Goal: Transaction & Acquisition: Purchase product/service

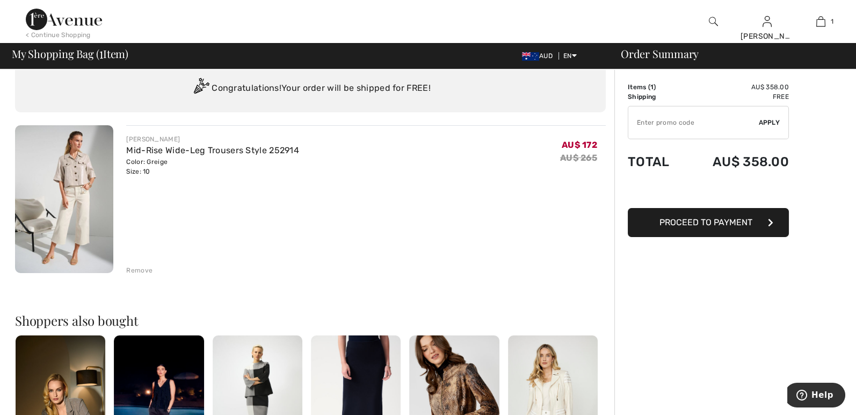
scroll to position [32, 0]
click at [644, 89] on td "Items ( 1 )" at bounding box center [656, 87] width 57 height 10
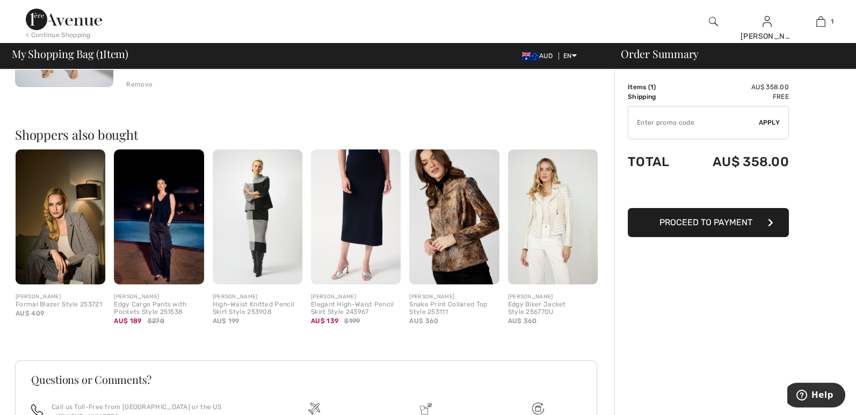
scroll to position [0, 0]
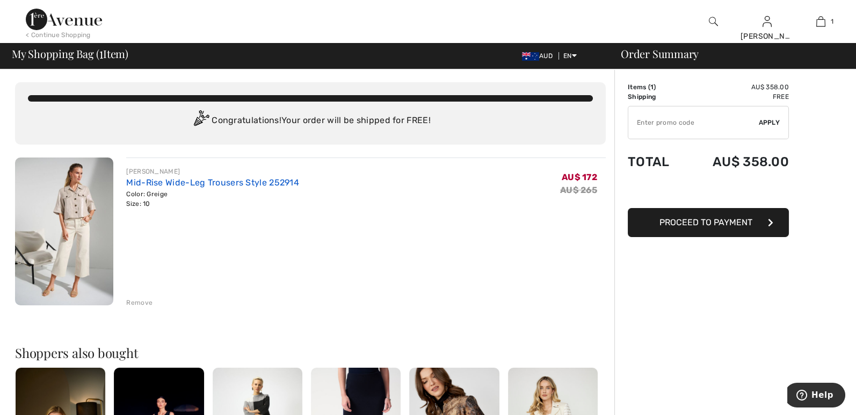
click at [175, 182] on link "Mid-Rise Wide-Leg Trousers Style 252914" at bounding box center [212, 182] width 173 height 10
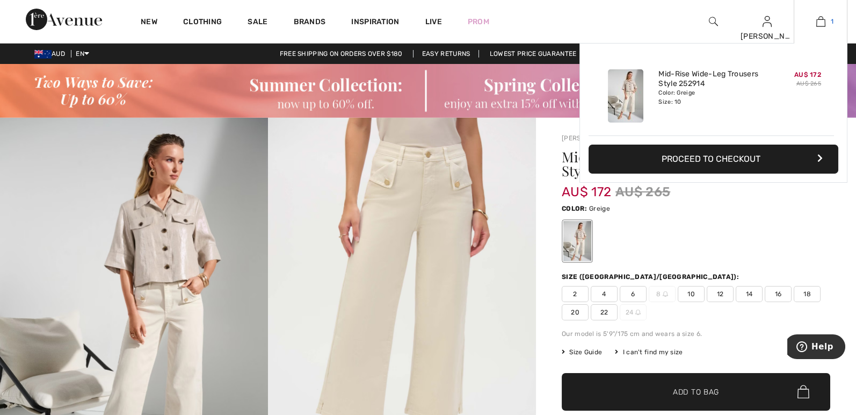
click at [820, 23] on img at bounding box center [821, 21] width 9 height 13
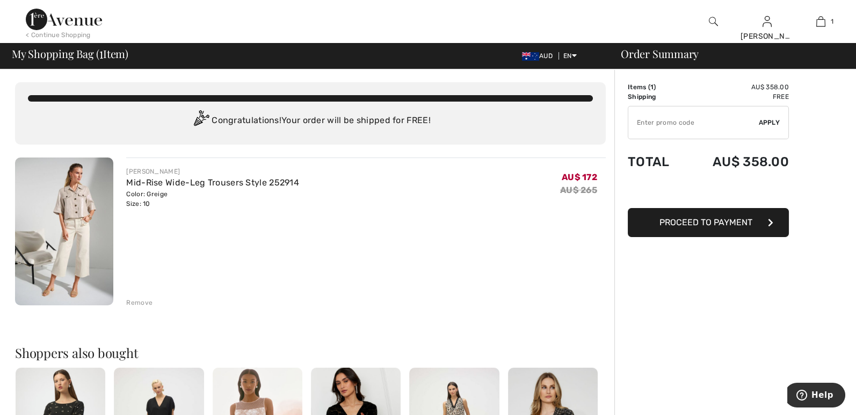
click at [142, 304] on div "Remove" at bounding box center [139, 303] width 26 height 10
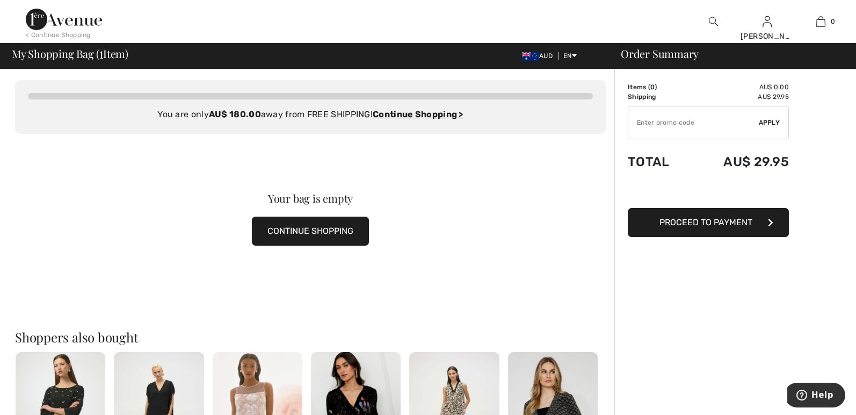
scroll to position [3, 0]
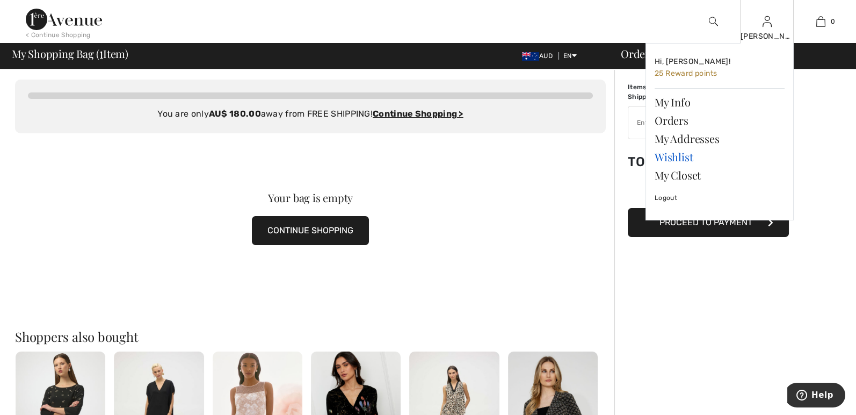
click at [688, 156] on link "Wishlist" at bounding box center [720, 157] width 130 height 18
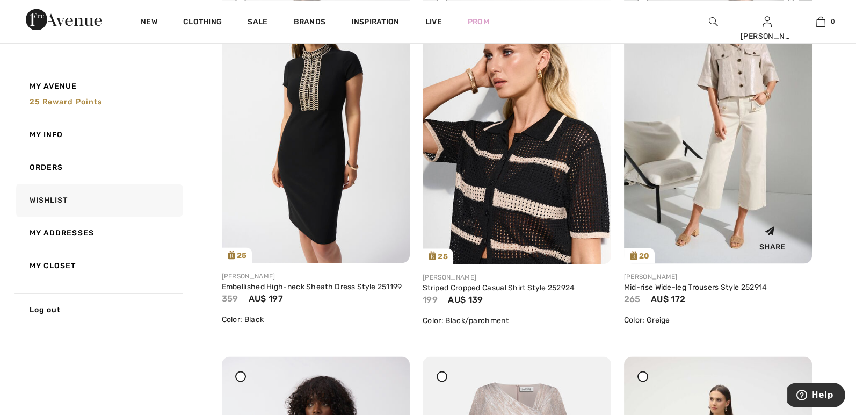
scroll to position [4366, 0]
click at [678, 289] on link "Mid-rise Wide-leg Trousers Style 252914" at bounding box center [695, 287] width 143 height 9
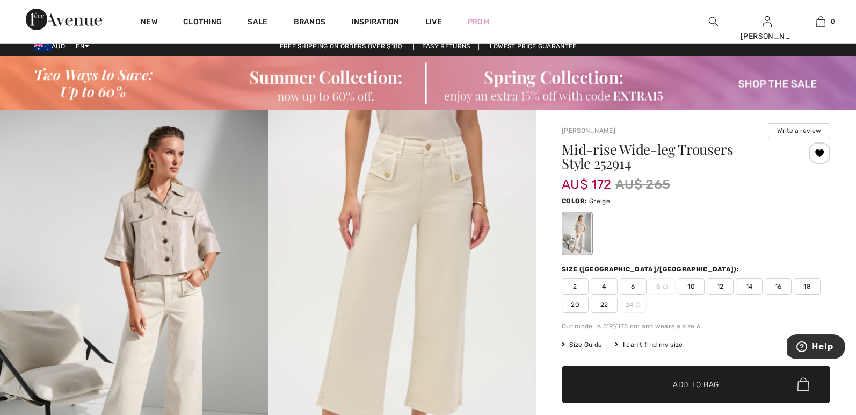
scroll to position [8, 0]
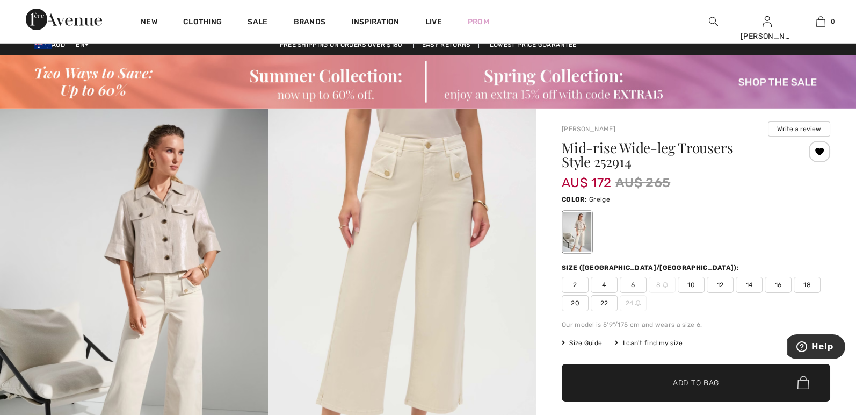
click at [695, 282] on span "10" at bounding box center [691, 285] width 27 height 16
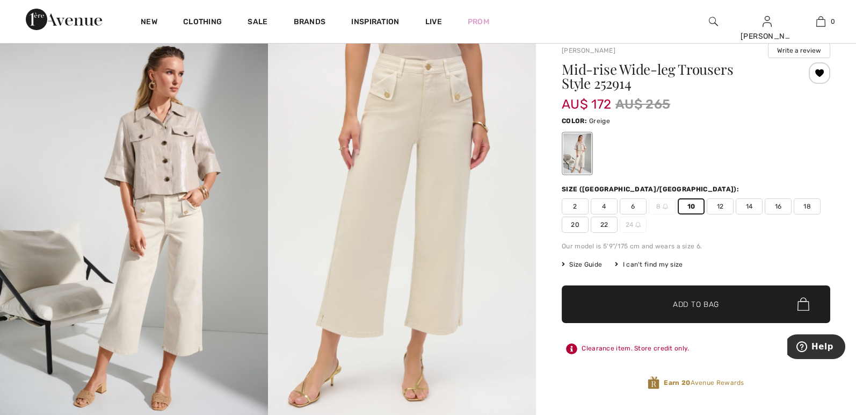
scroll to position [88, 0]
click at [688, 298] on span "Add to Bag" at bounding box center [696, 303] width 46 height 11
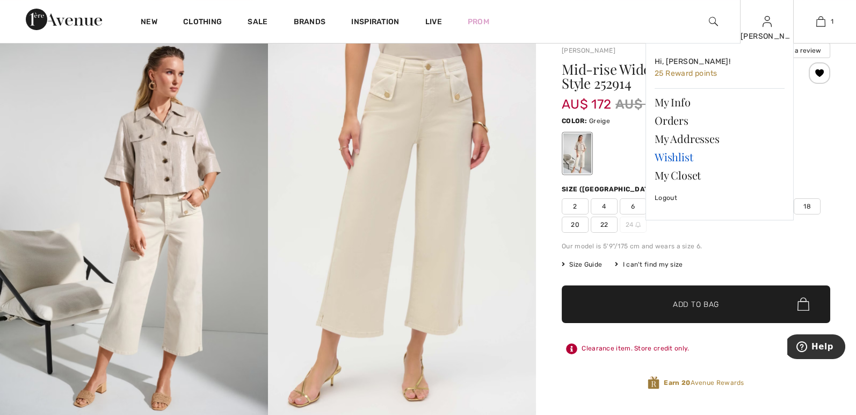
click at [686, 155] on link "Wishlist" at bounding box center [720, 157] width 130 height 18
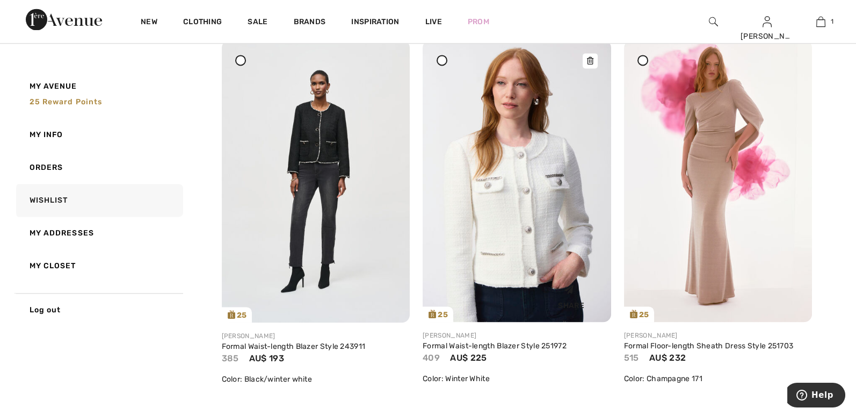
scroll to position [3932, 0]
click at [509, 237] on img at bounding box center [517, 180] width 189 height 282
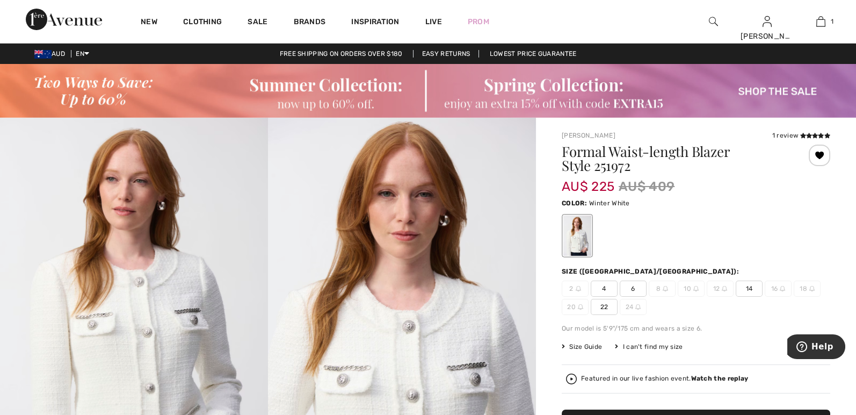
scroll to position [1, 0]
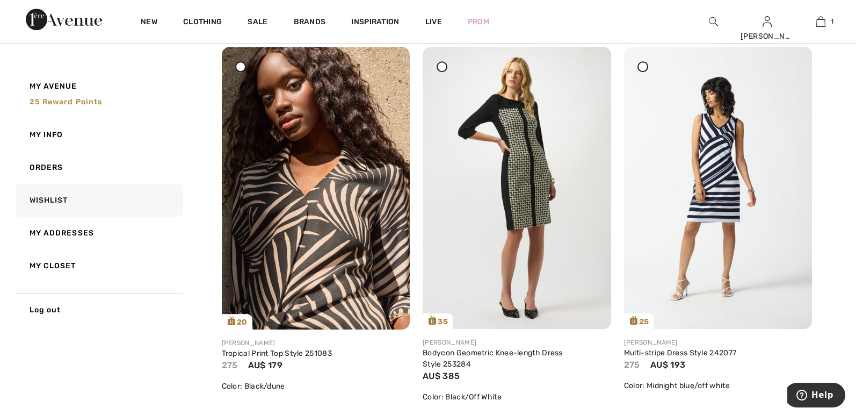
scroll to position [2015, 0]
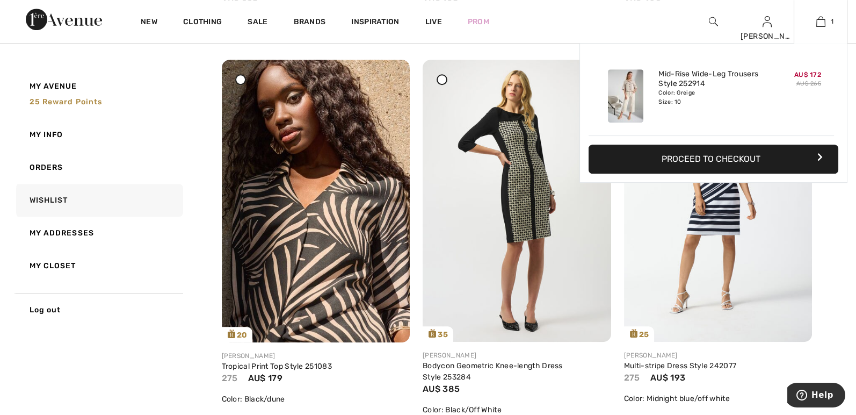
click at [747, 159] on button "Proceed to Checkout" at bounding box center [714, 159] width 250 height 29
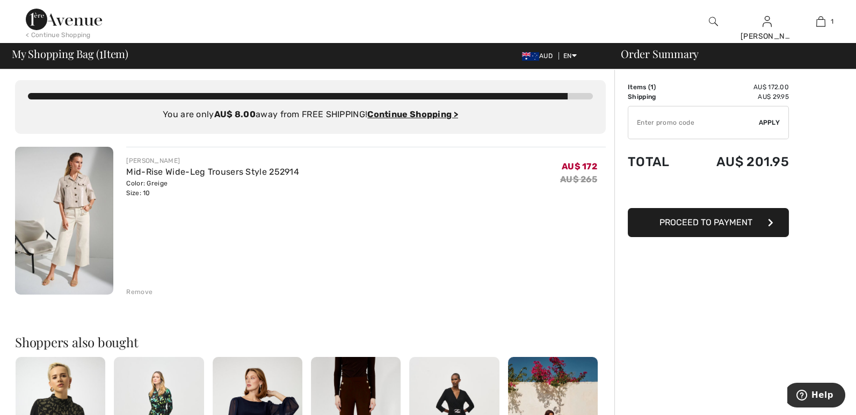
click at [643, 123] on input "TEXT" at bounding box center [694, 122] width 131 height 32
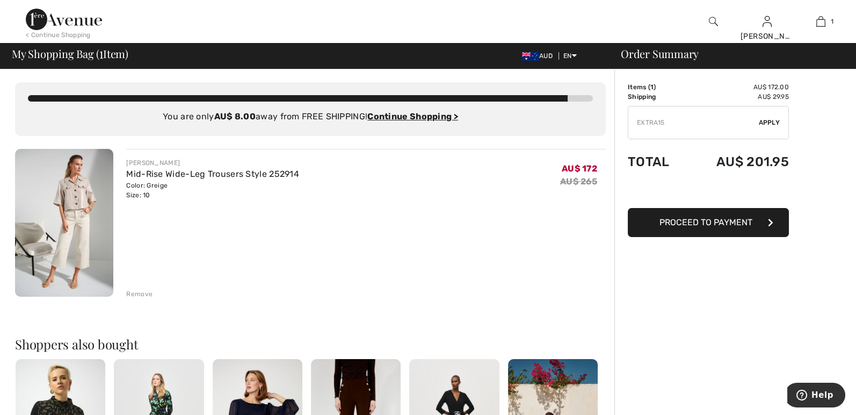
type input "EXTRA15"
click at [771, 120] on span "Apply" at bounding box center [769, 123] width 21 height 10
click at [767, 120] on span "Remove" at bounding box center [766, 123] width 27 height 10
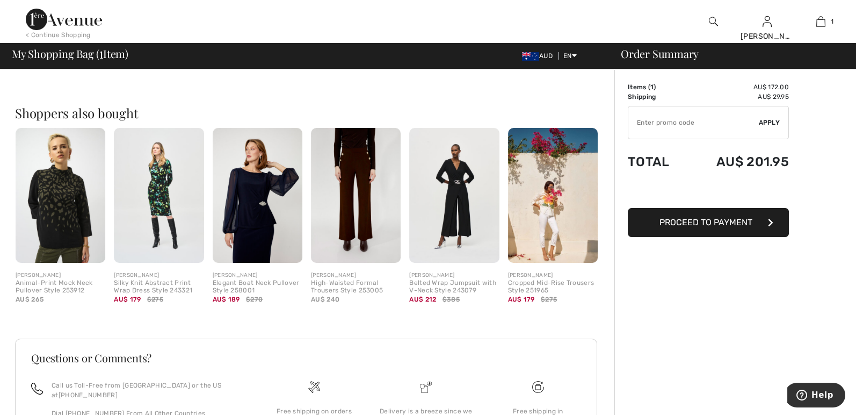
scroll to position [232, 0]
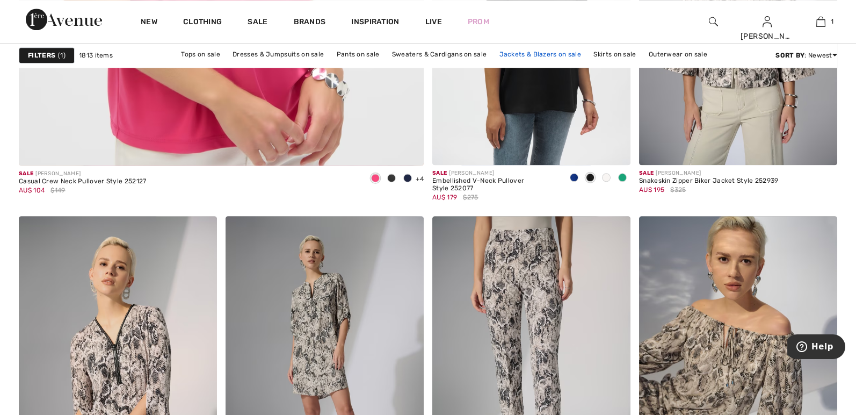
scroll to position [3413, 0]
click at [360, 54] on link "Pants on sale" at bounding box center [359, 54] width 54 height 14
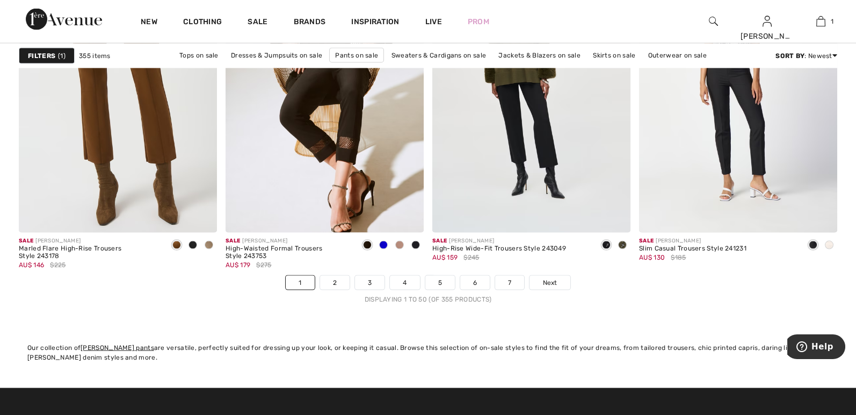
scroll to position [5207, 0]
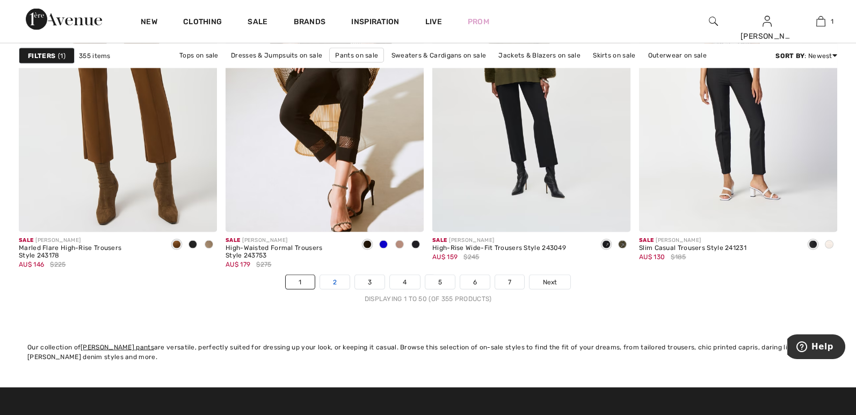
click at [334, 283] on link "2" at bounding box center [335, 282] width 30 height 14
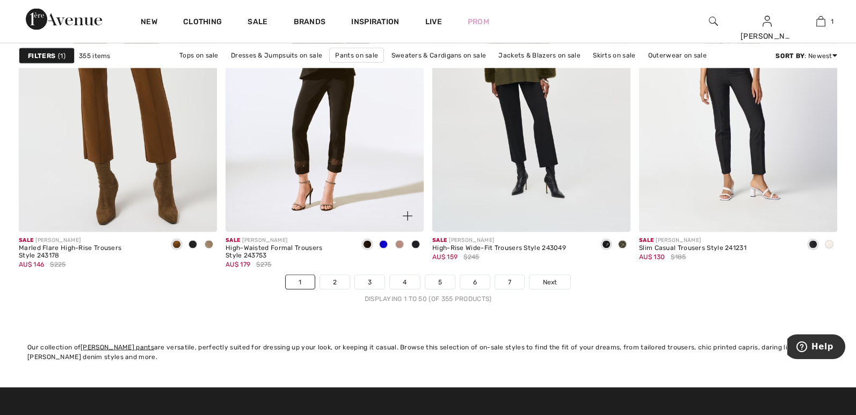
scroll to position [5207, 0]
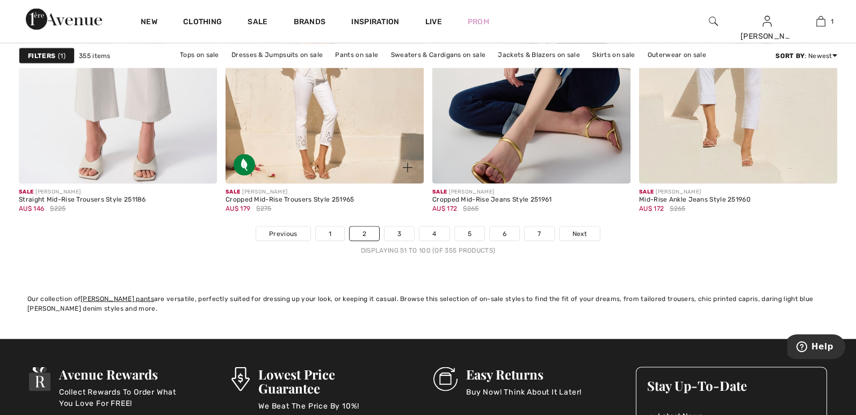
scroll to position [5258, 0]
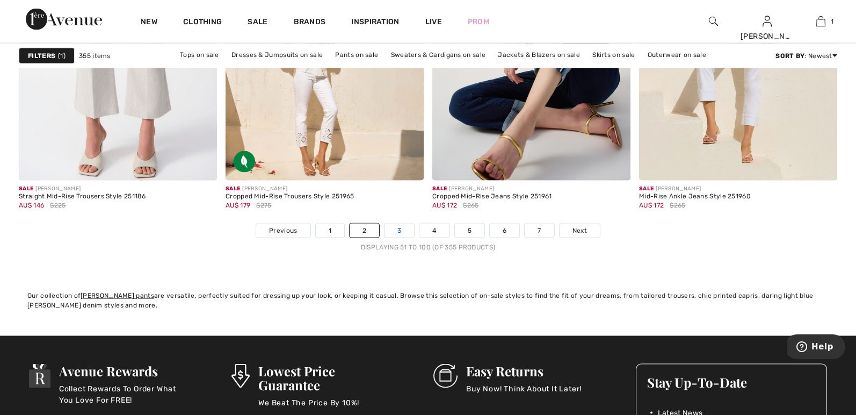
click at [402, 229] on link "3" at bounding box center [400, 231] width 30 height 14
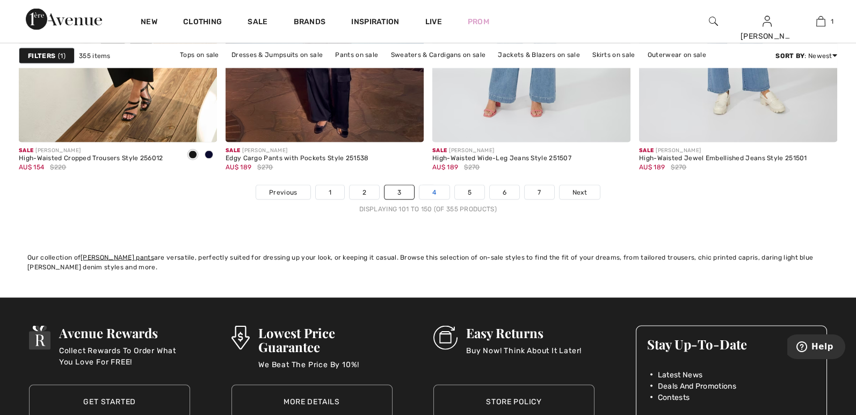
scroll to position [5296, 0]
click at [429, 188] on link "4" at bounding box center [435, 193] width 30 height 14
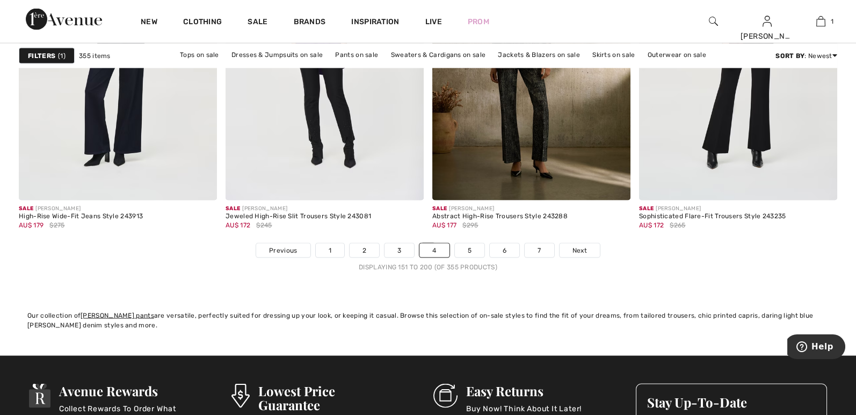
scroll to position [5240, 0]
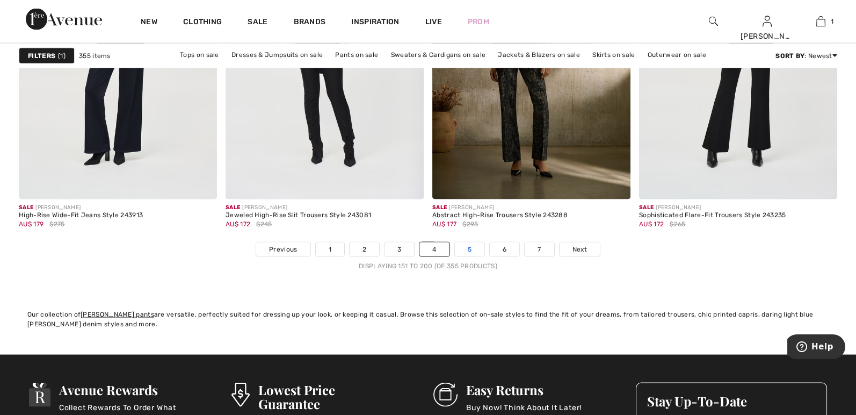
click at [469, 244] on link "5" at bounding box center [470, 249] width 30 height 14
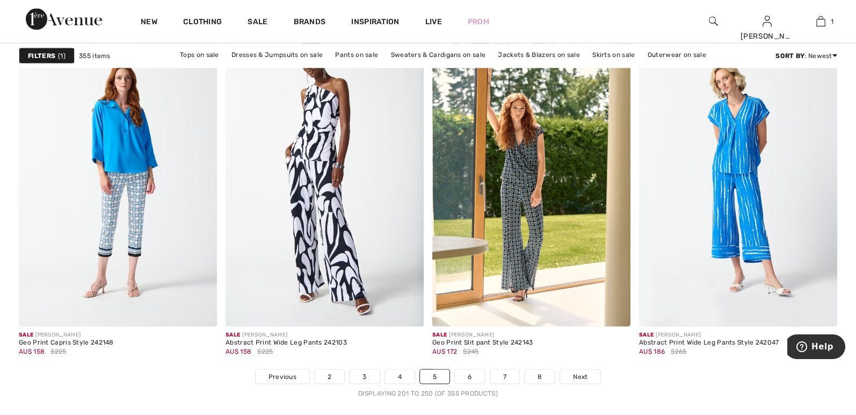
scroll to position [5113, 0]
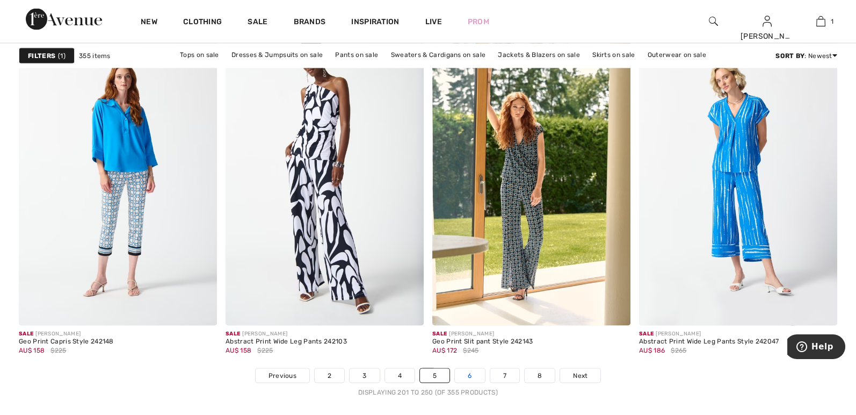
click at [478, 376] on link "6" at bounding box center [470, 376] width 30 height 14
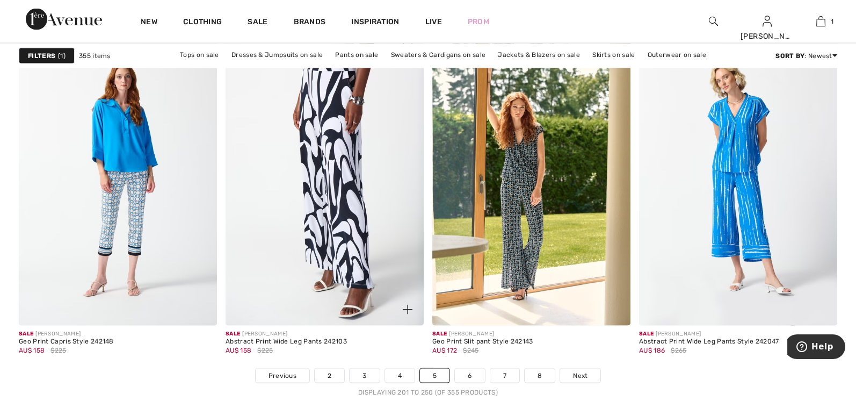
scroll to position [5113, 0]
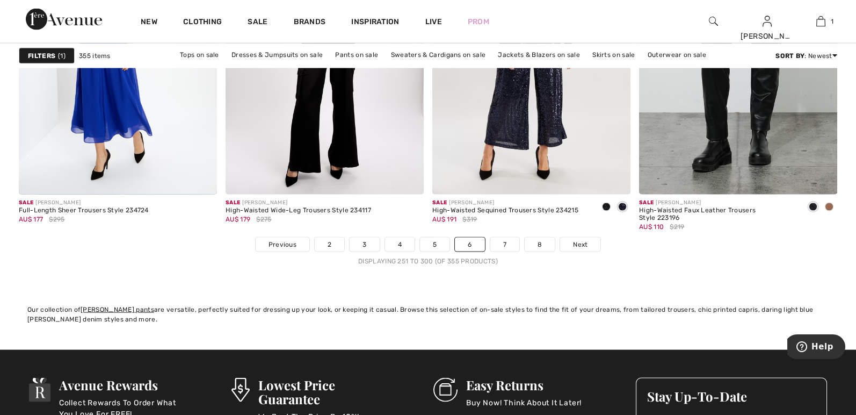
scroll to position [5247, 0]
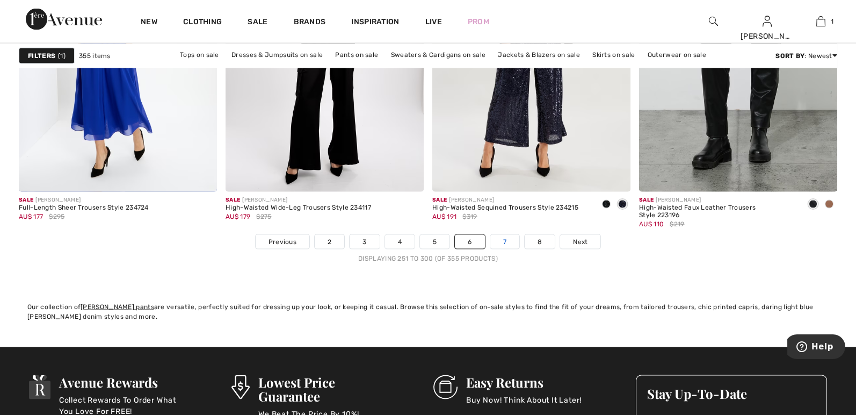
click at [499, 243] on link "7" at bounding box center [505, 242] width 29 height 14
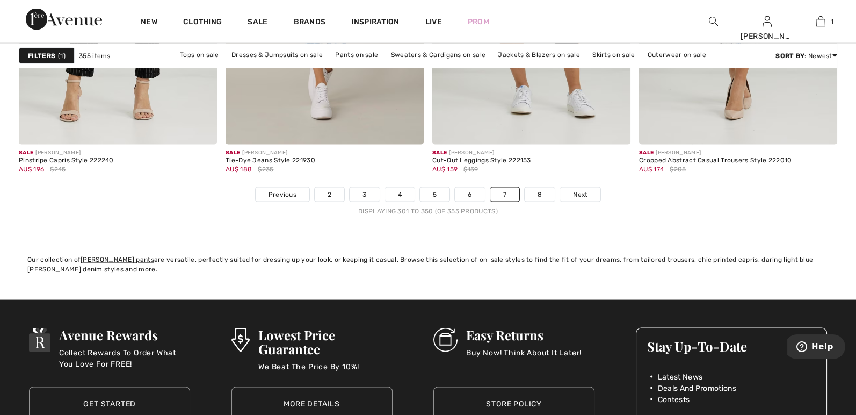
scroll to position [5295, 0]
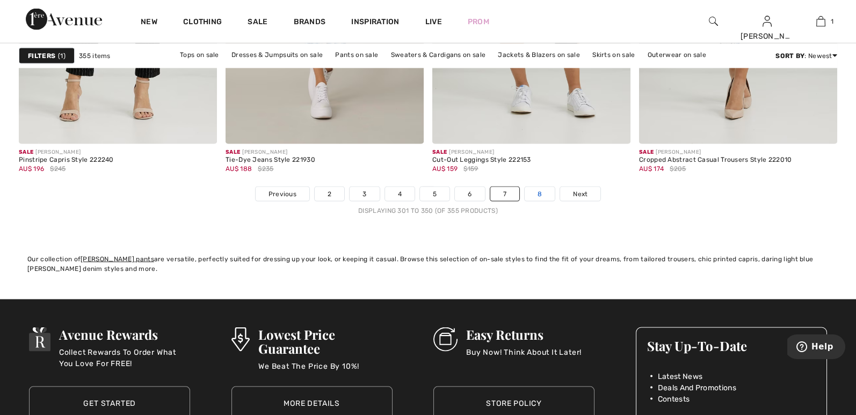
click at [533, 191] on link "8" at bounding box center [540, 194] width 30 height 14
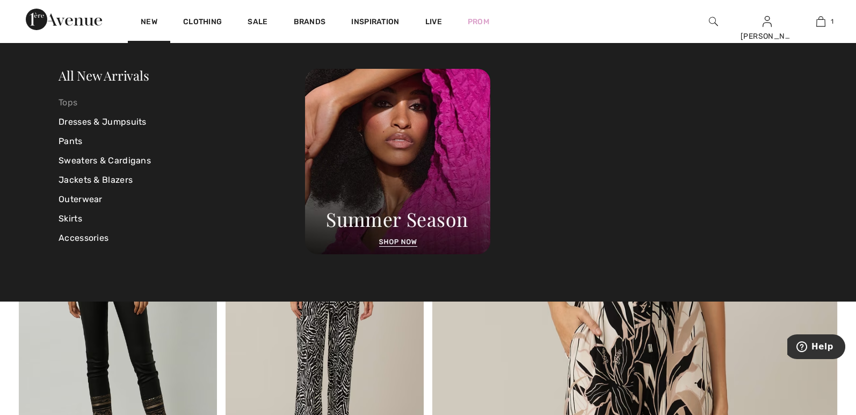
click at [64, 100] on link "Tops" at bounding box center [182, 102] width 247 height 19
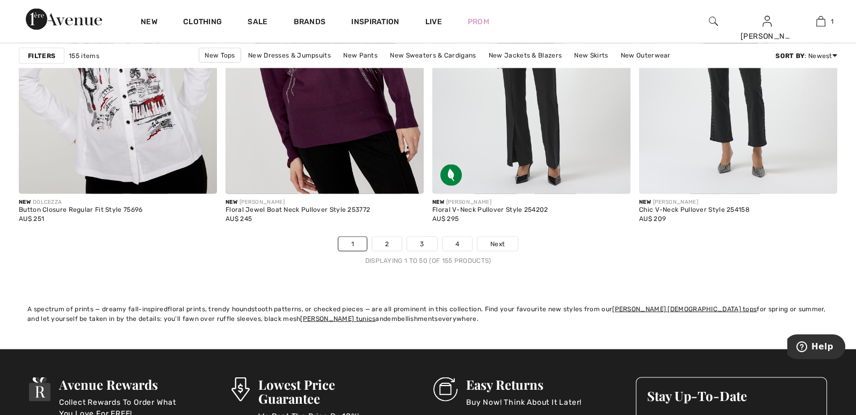
scroll to position [5248, 0]
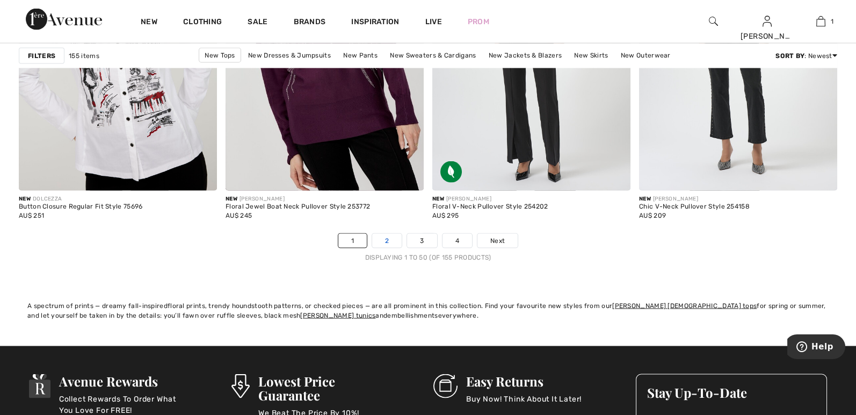
click at [391, 238] on link "2" at bounding box center [387, 241] width 30 height 14
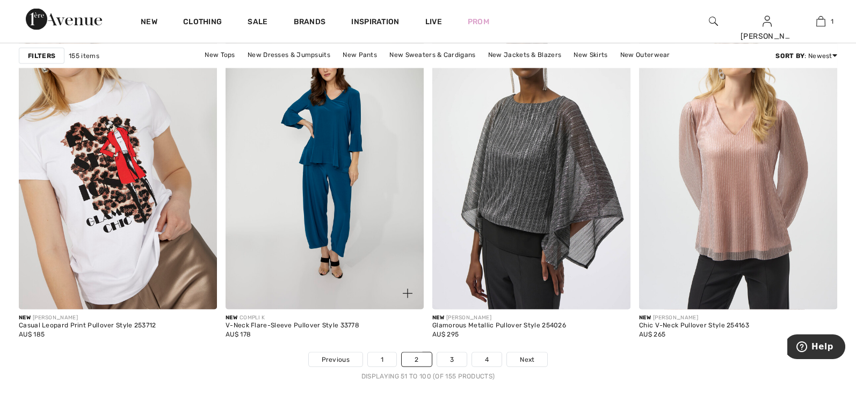
scroll to position [5130, 0]
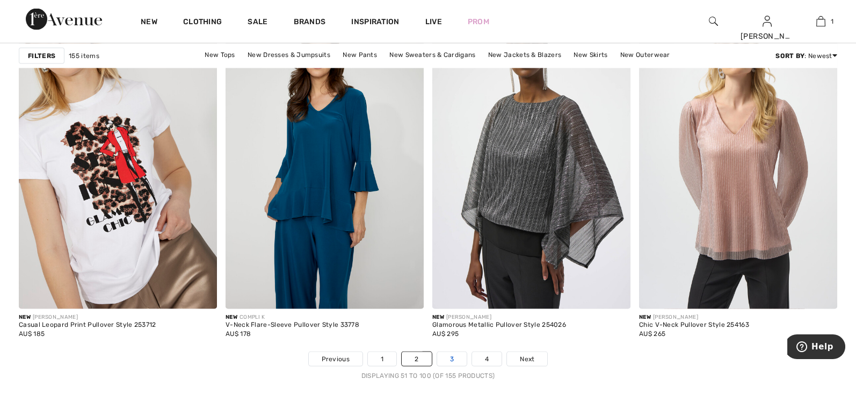
click at [452, 356] on link "3" at bounding box center [452, 359] width 30 height 14
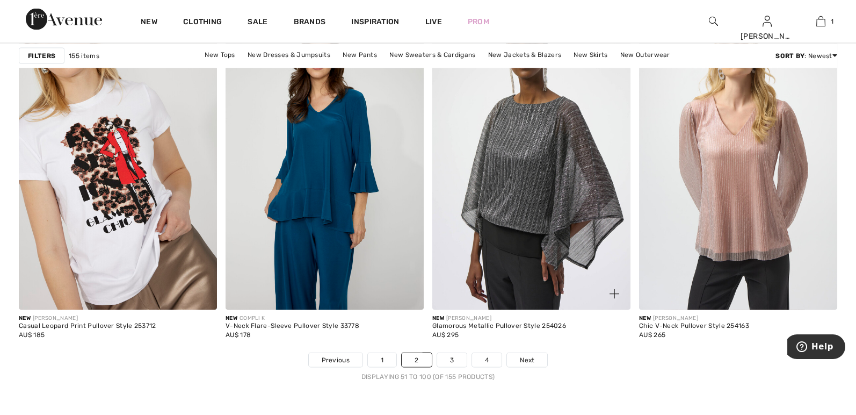
scroll to position [5129, 0]
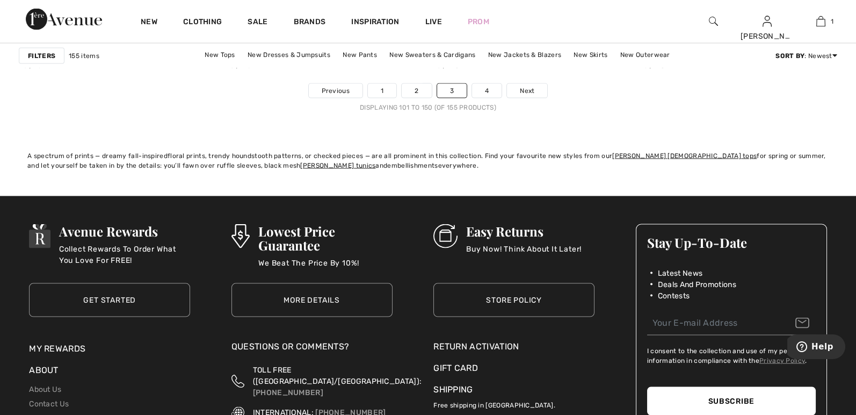
scroll to position [5399, 0]
